Goal: Information Seeking & Learning: Learn about a topic

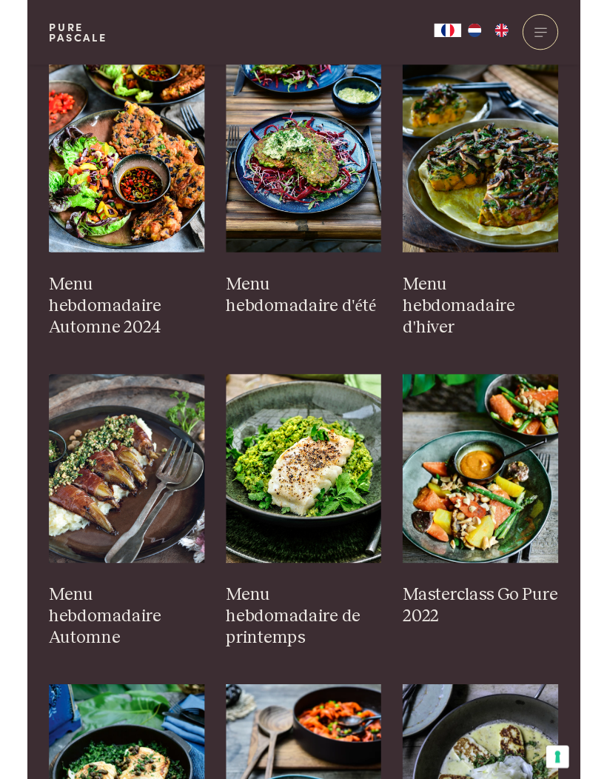
scroll to position [529, 0]
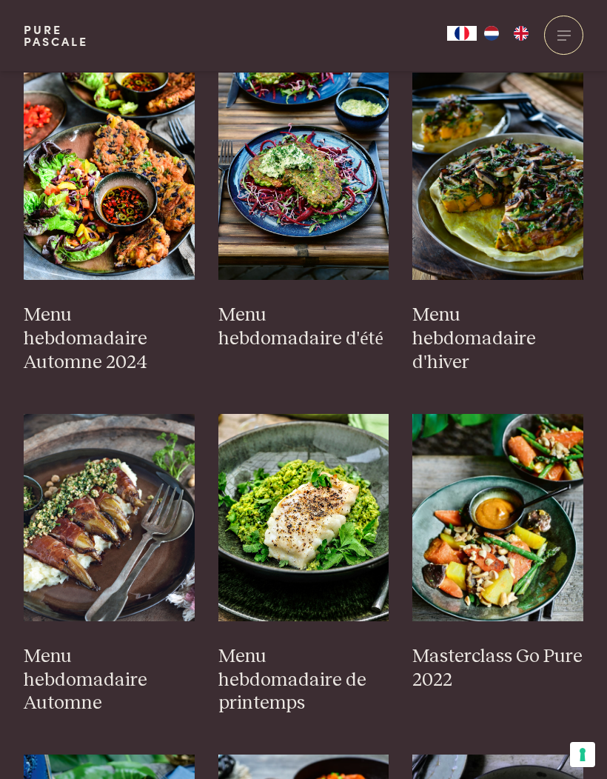
click at [327, 192] on img at bounding box center [303, 176] width 171 height 207
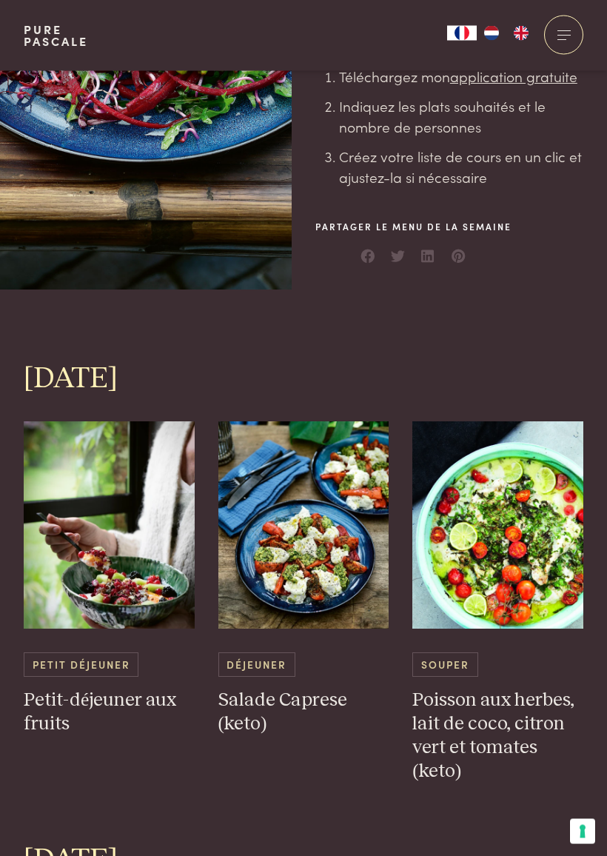
scroll to position [401, 0]
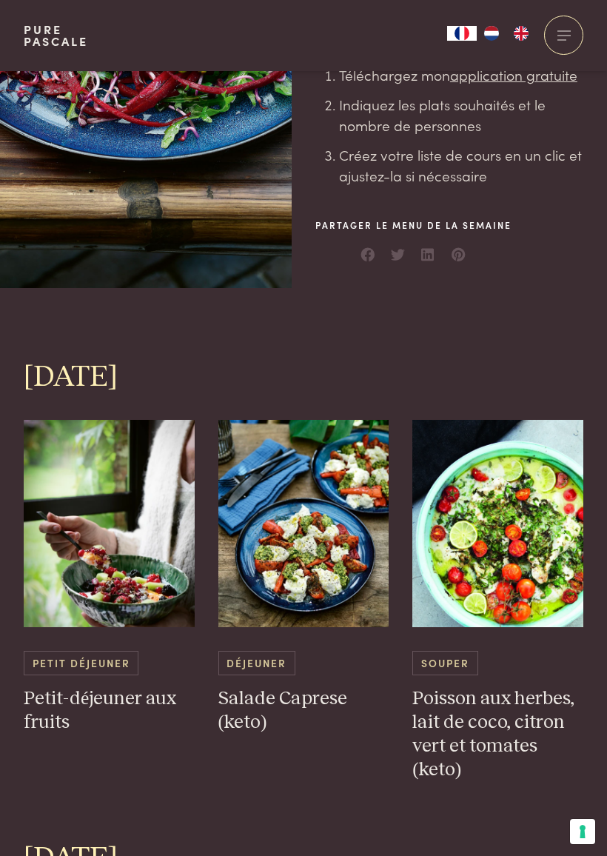
click at [314, 562] on img at bounding box center [303, 523] width 171 height 207
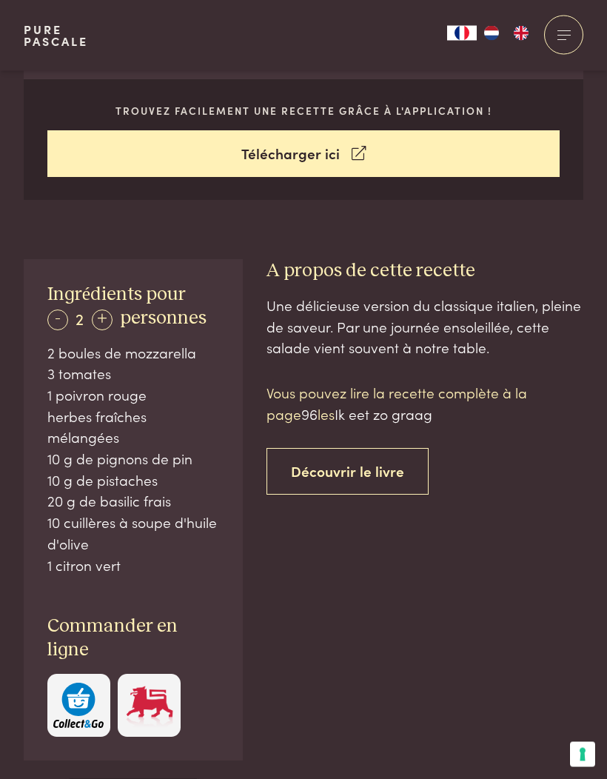
scroll to position [595, 0]
click at [310, 156] on link "Télécharger ici" at bounding box center [303, 153] width 513 height 47
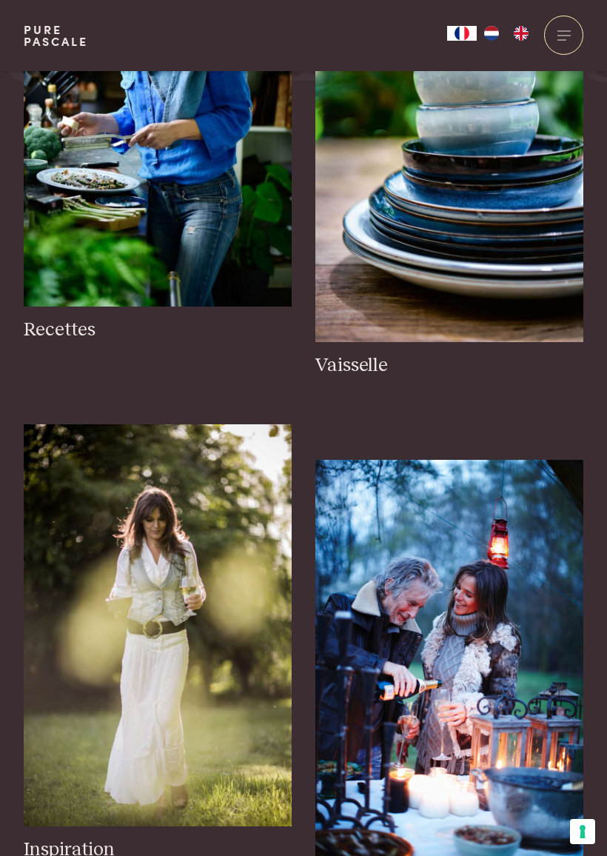
scroll to position [1727, 0]
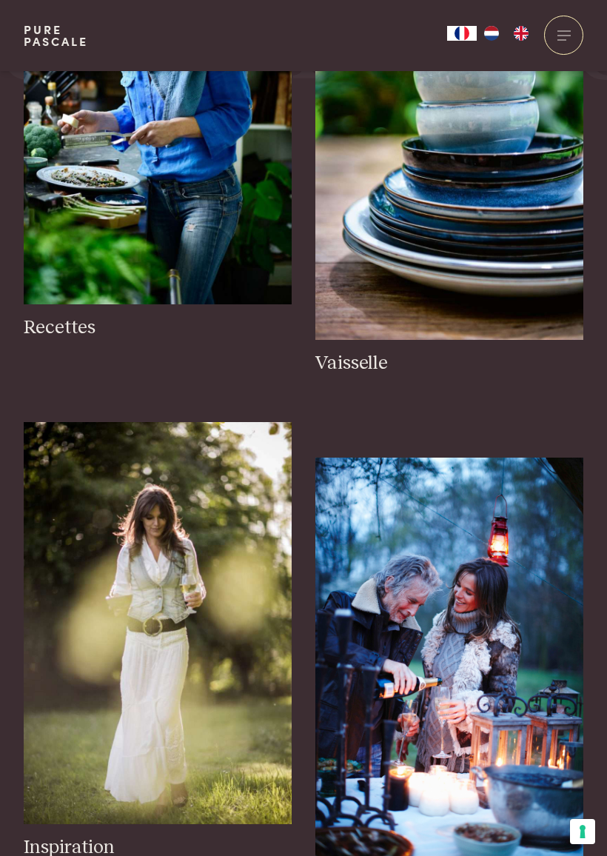
click at [68, 320] on h3 "Recettes" at bounding box center [158, 328] width 268 height 24
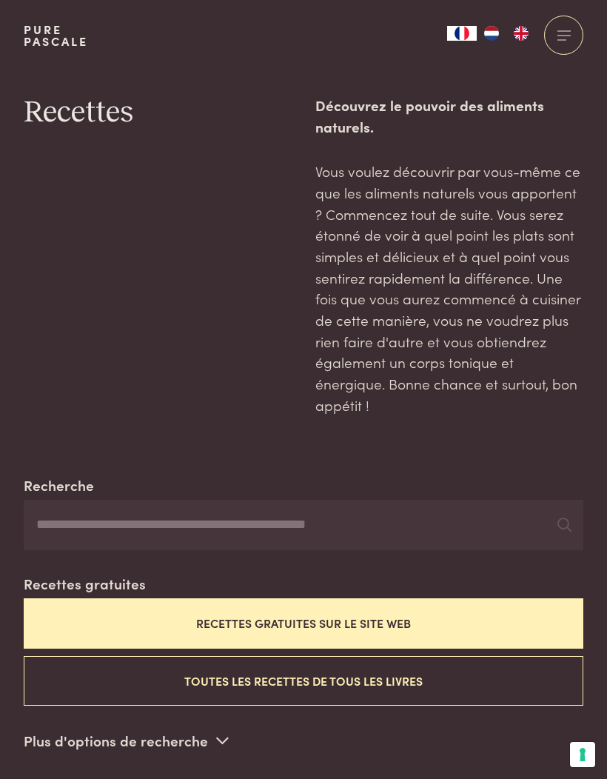
click at [356, 677] on button "Toutes les recettes de tous les livres" at bounding box center [304, 681] width 560 height 50
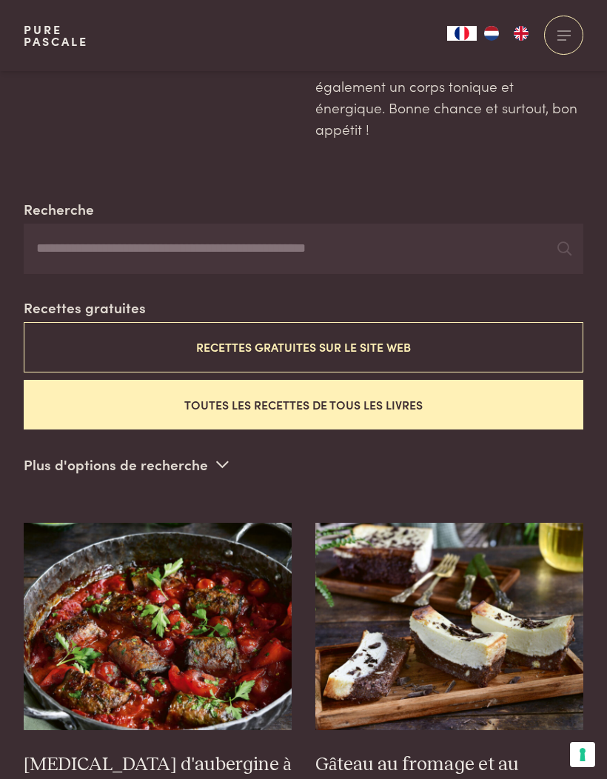
scroll to position [275, 0]
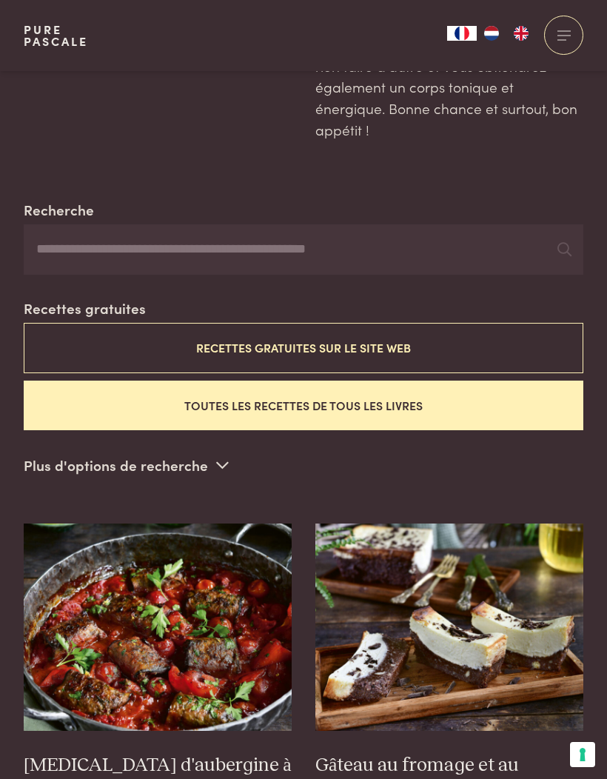
click at [292, 342] on button "Recettes gratuites sur le site web" at bounding box center [304, 348] width 560 height 50
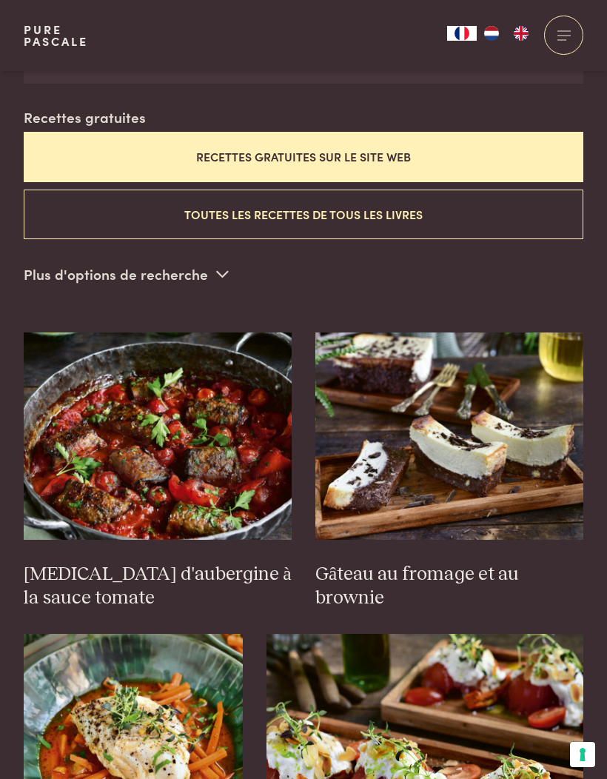
scroll to position [467, 0]
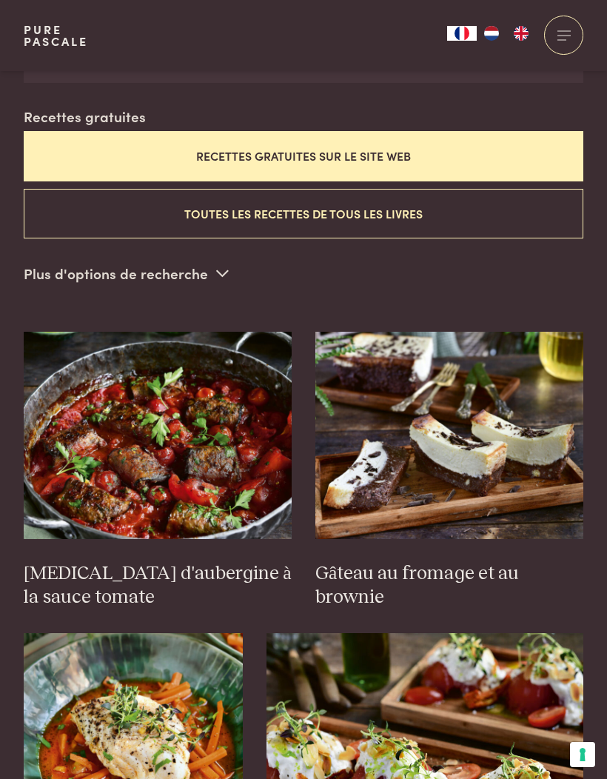
click at [329, 151] on button "Recettes gratuites sur le site web" at bounding box center [304, 156] width 560 height 50
click at [221, 269] on icon at bounding box center [222, 273] width 13 height 14
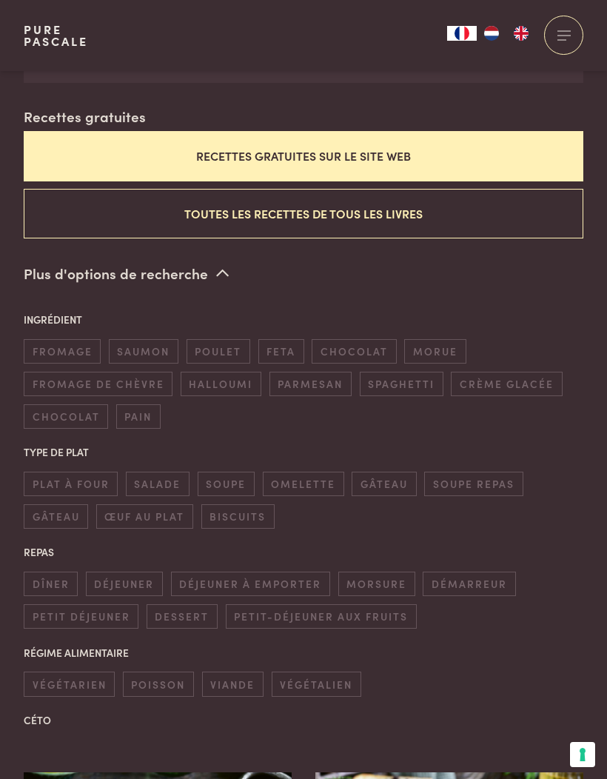
click at [70, 316] on p "Ingrédient" at bounding box center [304, 320] width 560 height 16
click at [49, 577] on span "dîner" at bounding box center [51, 583] width 54 height 24
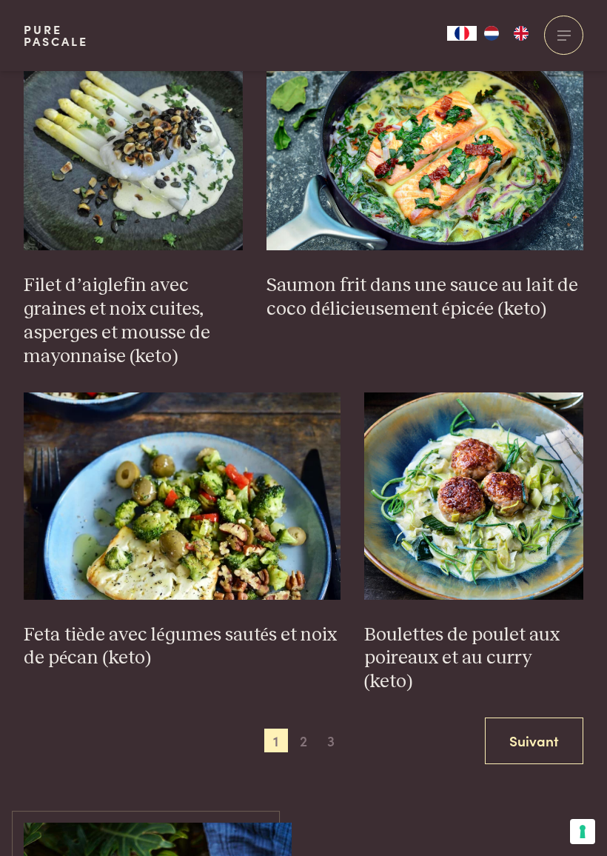
click at [535, 717] on link "Suivant" at bounding box center [534, 740] width 98 height 47
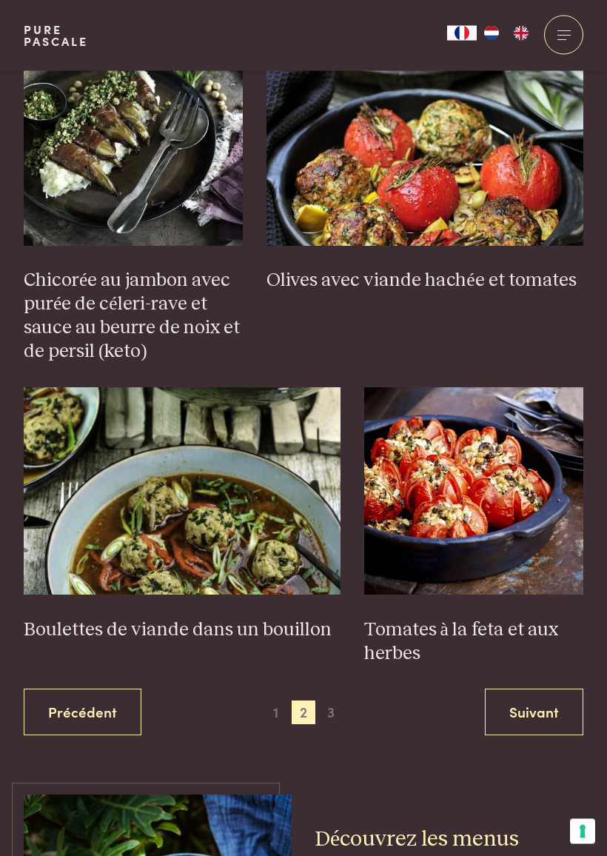
scroll to position [2407, 0]
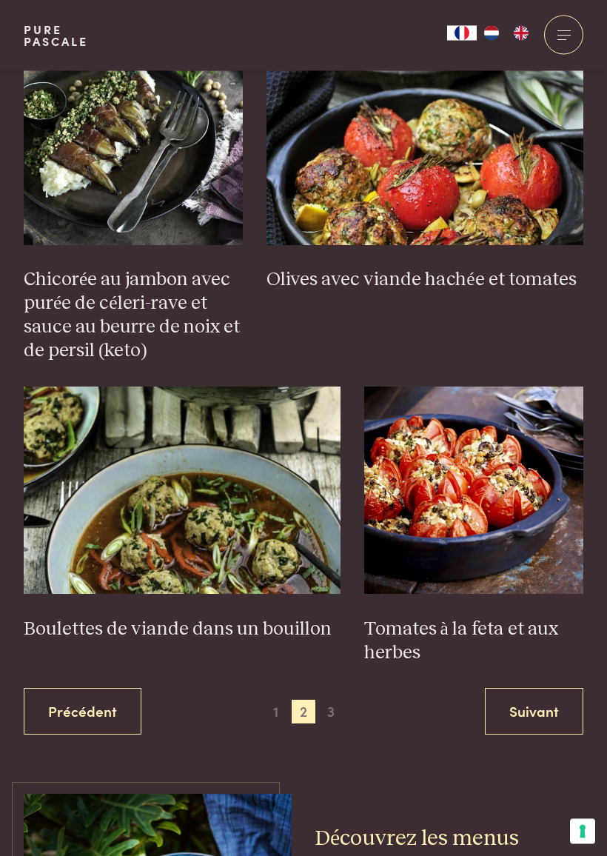
click at [537, 693] on link "Suivant" at bounding box center [534, 711] width 98 height 47
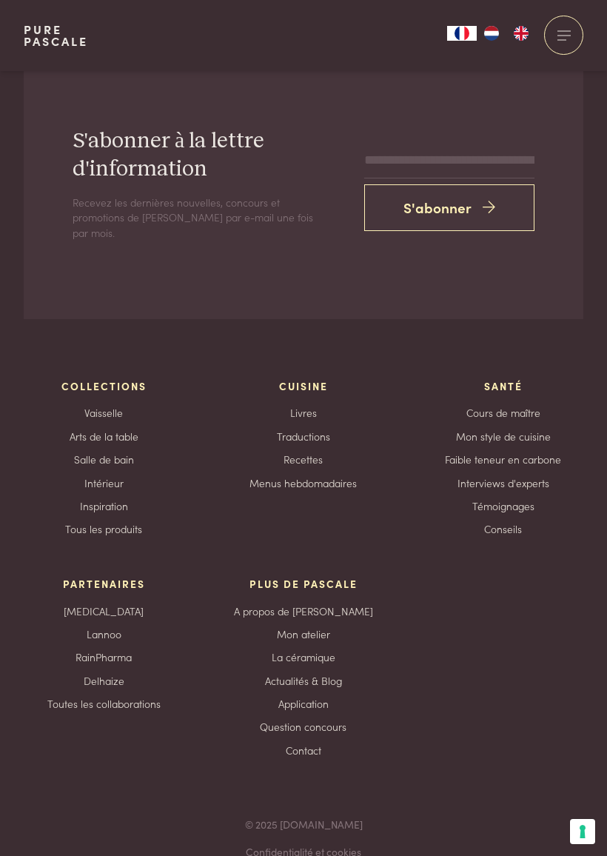
scroll to position [3970, 0]
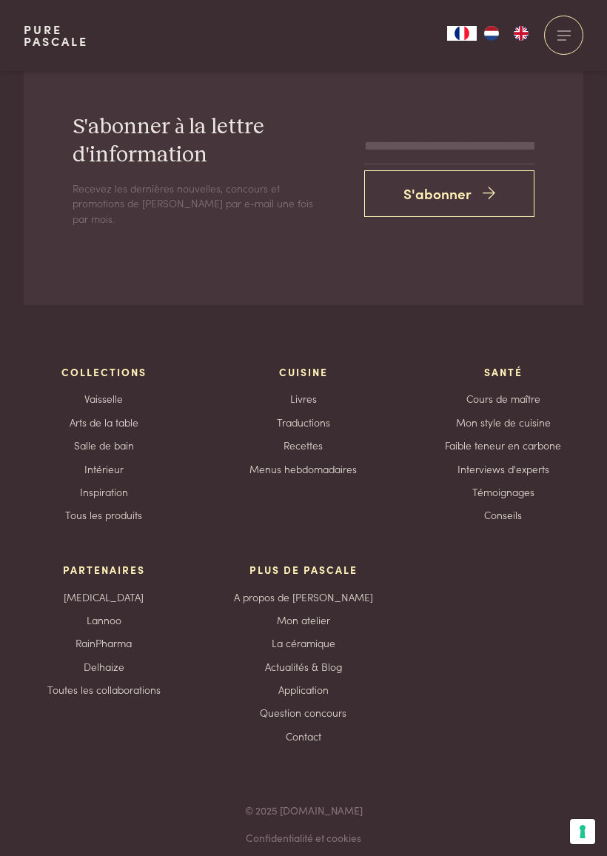
click at [315, 437] on link "Recettes" at bounding box center [302, 445] width 39 height 16
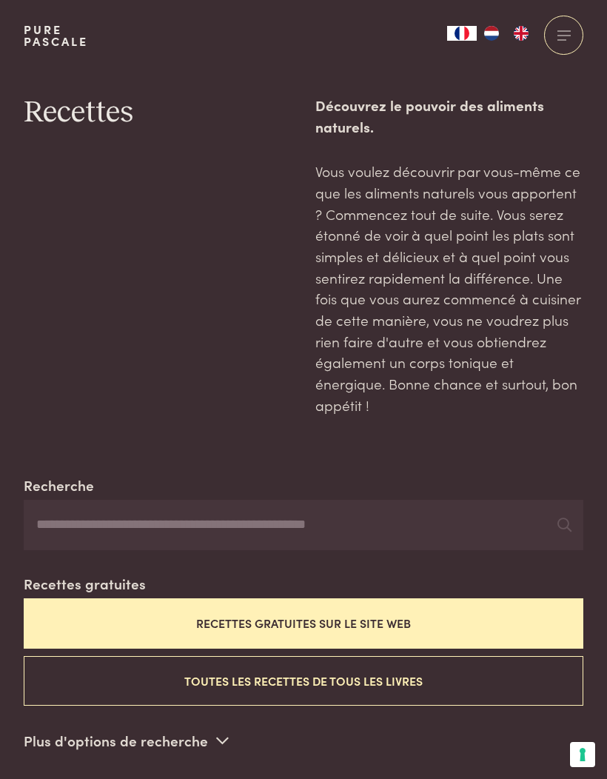
click at [559, 39] on span at bounding box center [561, 39] width 9 height 1
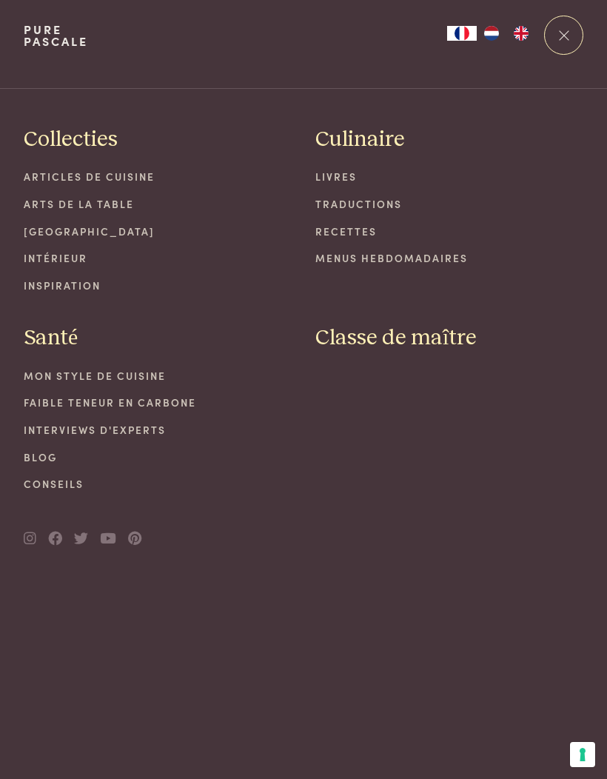
click at [450, 258] on link "Menus hebdomadaires" at bounding box center [449, 258] width 268 height 16
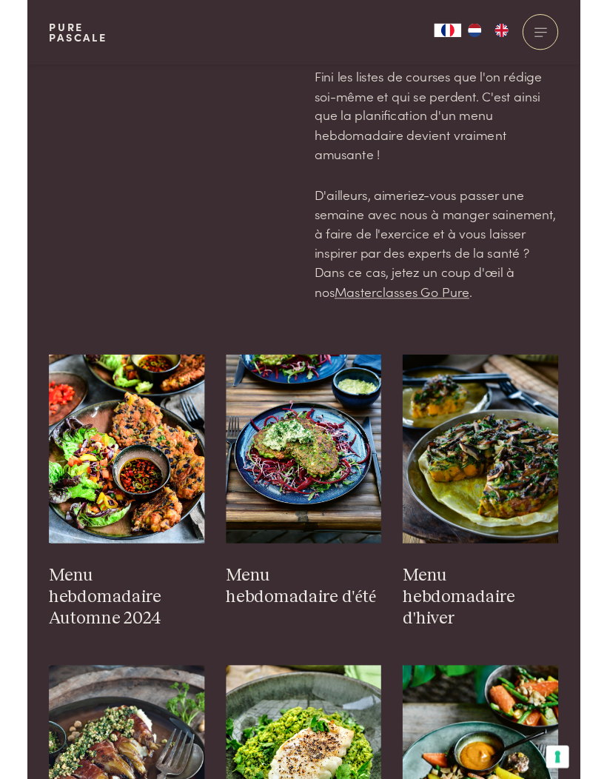
scroll to position [265, 0]
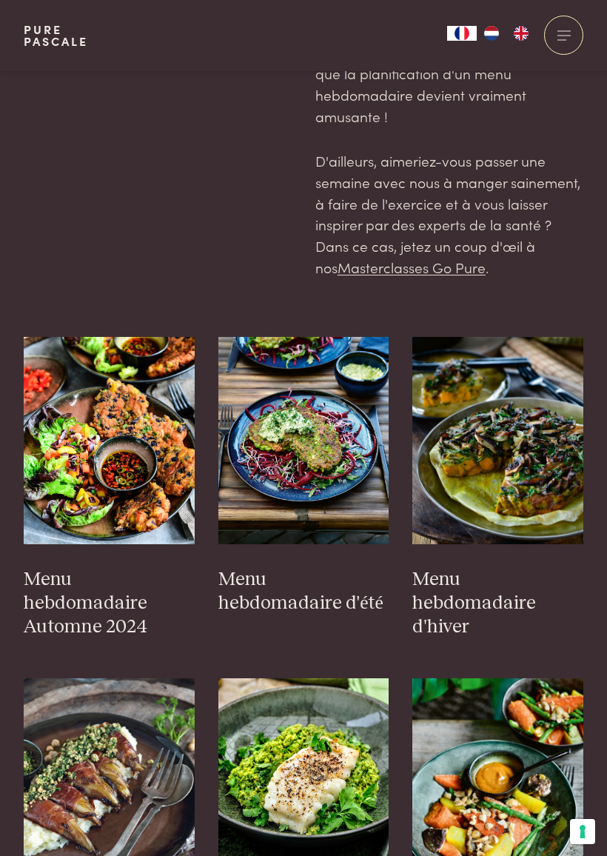
click at [368, 603] on h3 "Menu hebdomadaire d'été" at bounding box center [303, 591] width 171 height 47
click at [321, 437] on img at bounding box center [303, 440] width 171 height 207
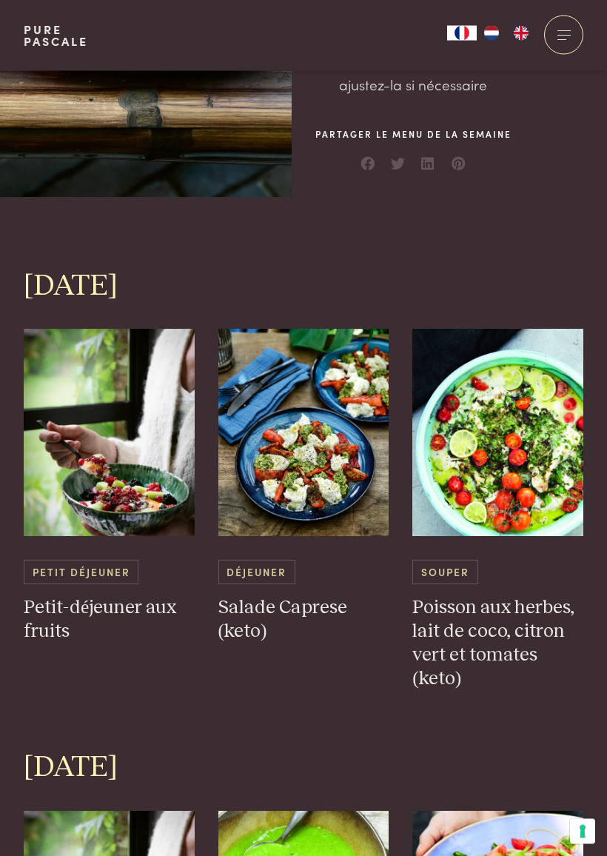
scroll to position [492, 0]
click at [292, 604] on h3 "Salade Caprese (keto)" at bounding box center [303, 619] width 171 height 47
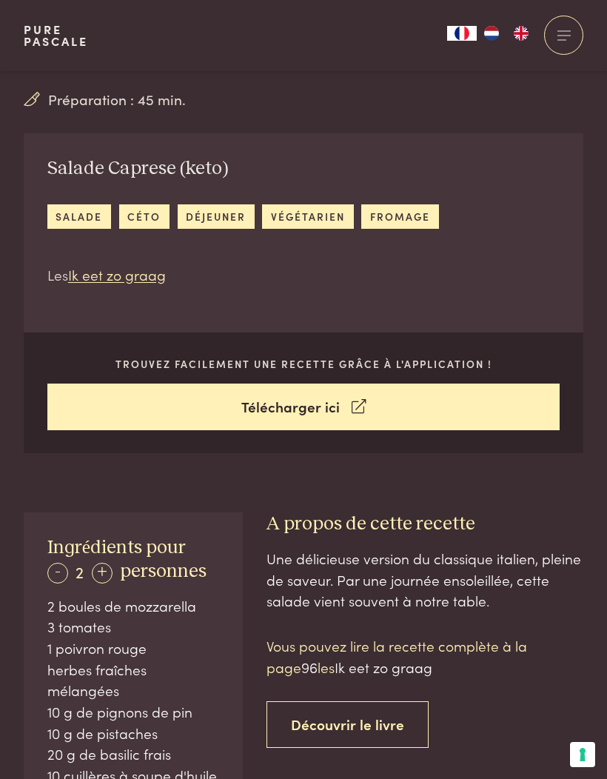
scroll to position [343, 0]
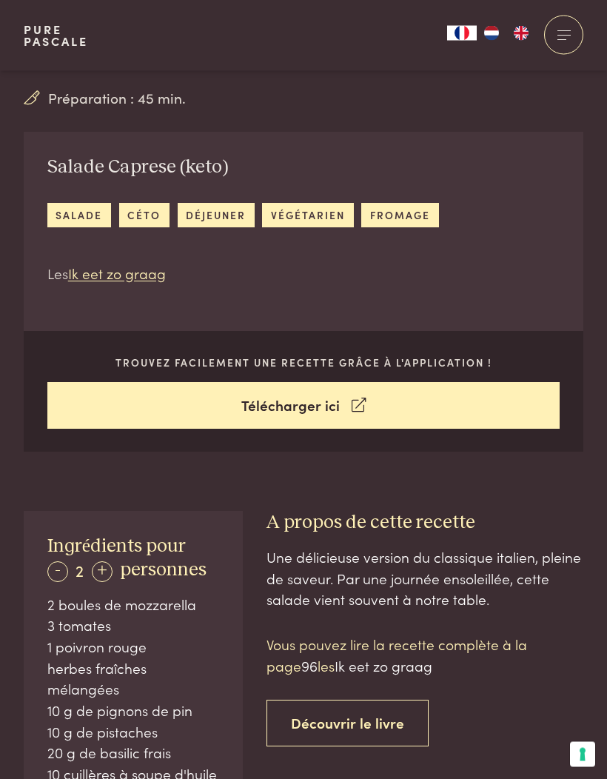
click at [386, 725] on link "Découvrir le livre" at bounding box center [347, 723] width 162 height 47
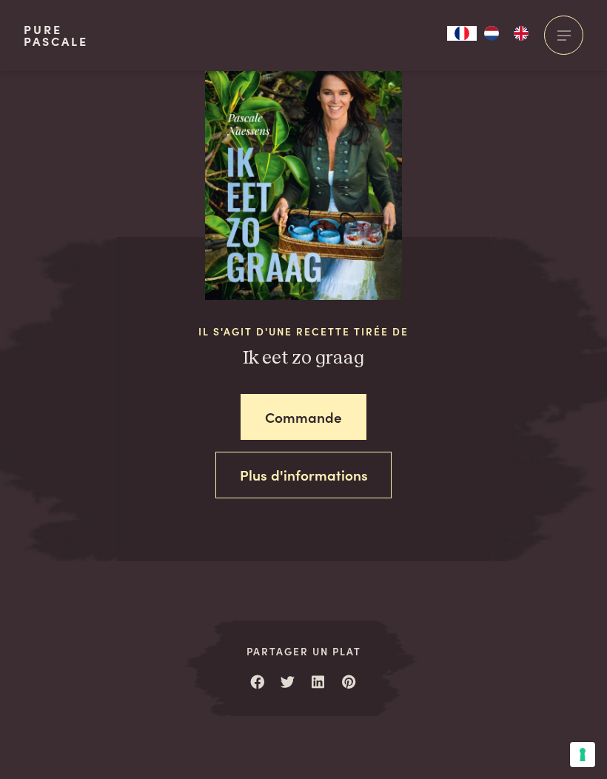
scroll to position [1560, 0]
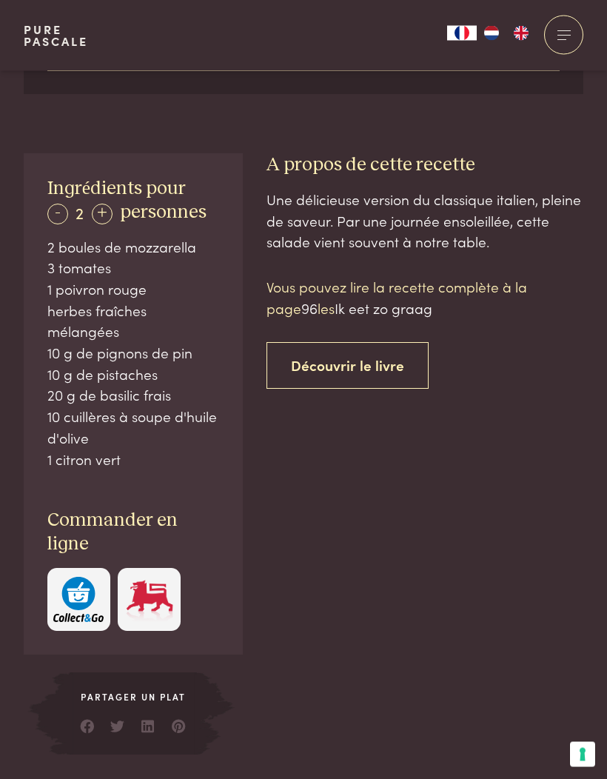
scroll to position [691, 0]
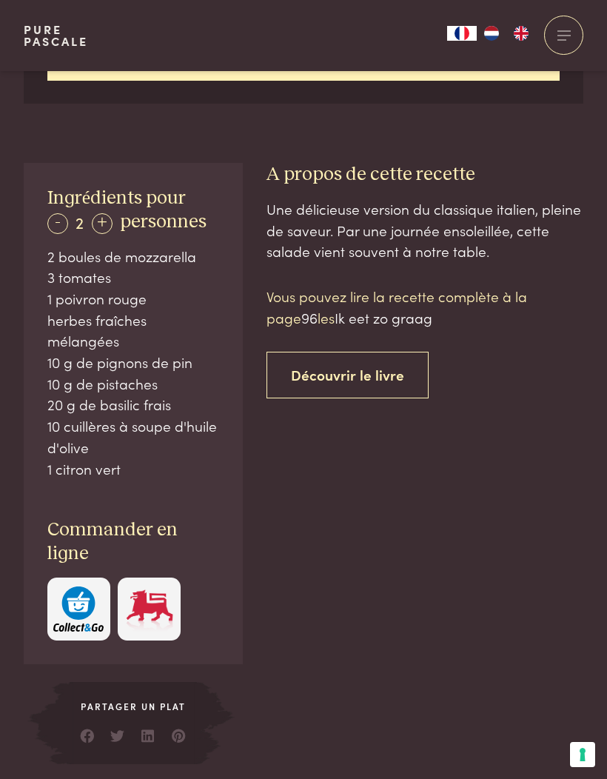
click at [577, 518] on div "Une délicieuse version du classique italien, pleine de saveur. Par une journée …" at bounding box center [424, 480] width 317 height 565
